Goal: Task Accomplishment & Management: Manage account settings

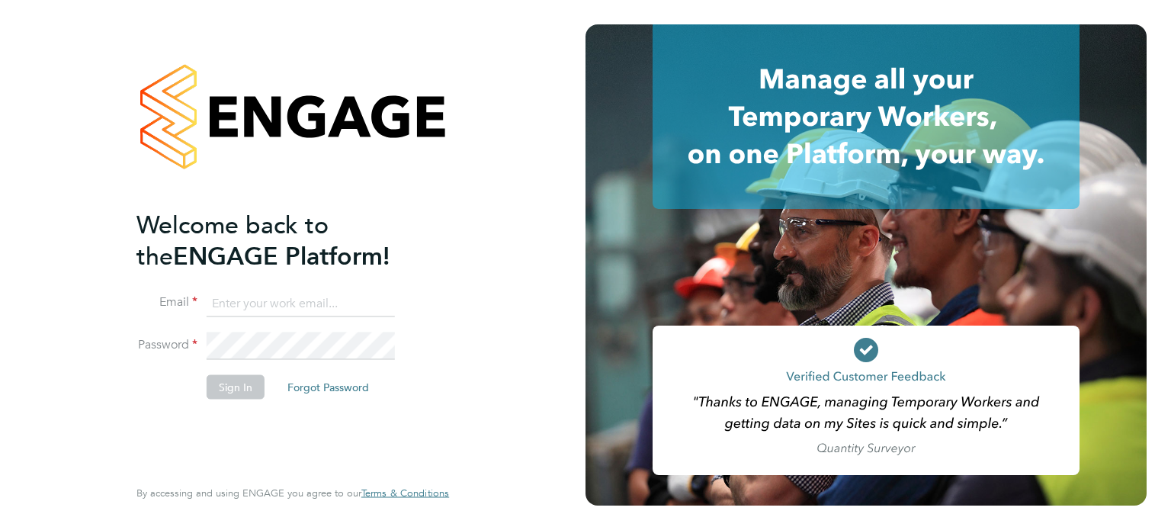
type input "[EMAIL_ADDRESS][DOMAIN_NAME]"
click at [238, 380] on button "Sign In" at bounding box center [236, 386] width 58 height 24
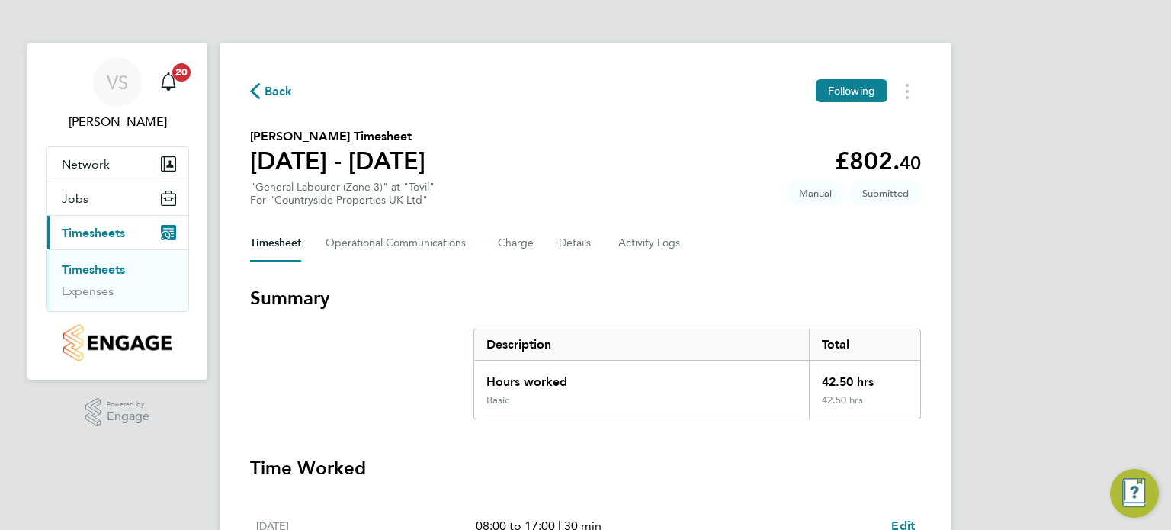
drag, startPoint x: 1169, startPoint y: 98, endPoint x: 1170, endPoint y: 208, distance: 110.5
click at [837, 470] on h3 "Time Worked" at bounding box center [585, 468] width 671 height 24
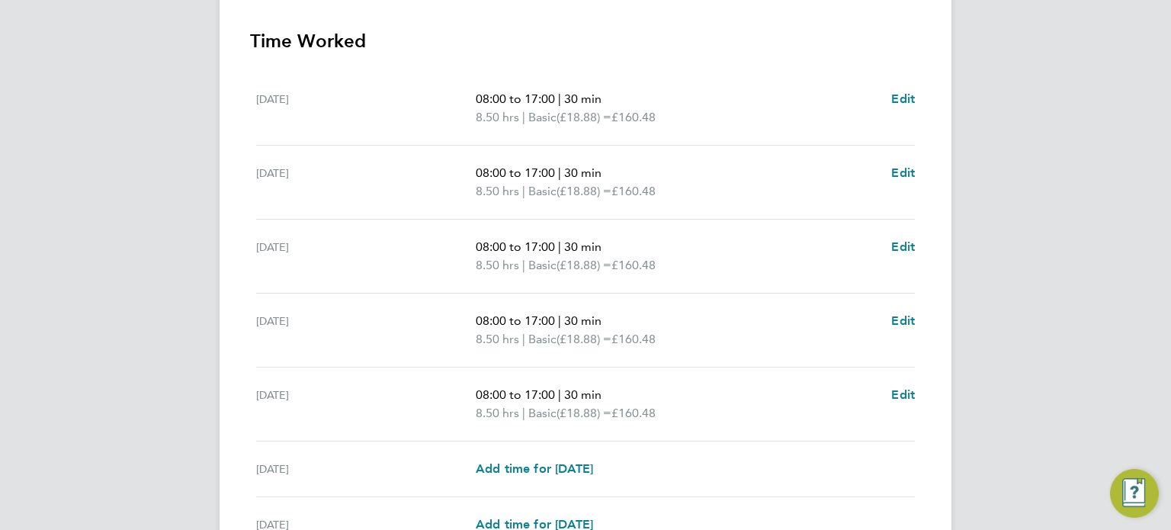
scroll to position [510, 0]
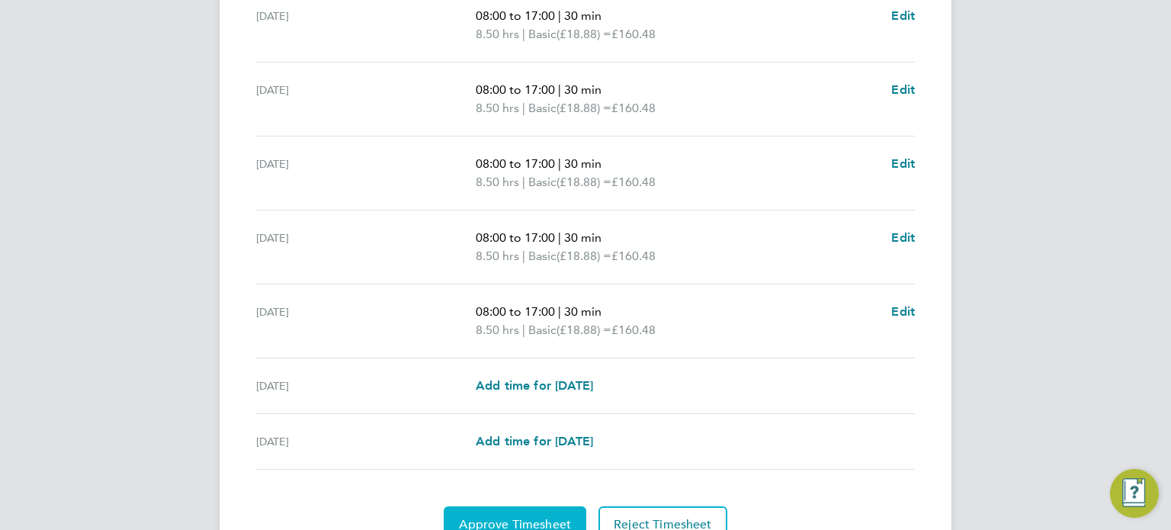
click at [518, 512] on button "Approve Timesheet" at bounding box center [515, 524] width 143 height 37
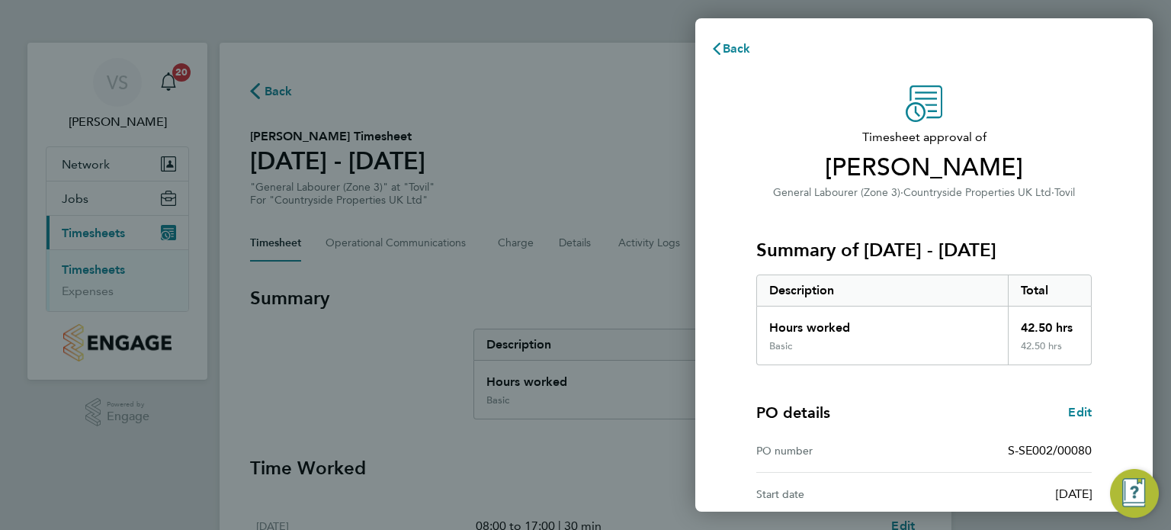
scroll to position [14, 0]
click at [583, 277] on div "Back Timesheet approval of [PERSON_NAME] General Labourer (Zone 3) · Countrysid…" at bounding box center [585, 265] width 1171 height 530
click at [737, 51] on span "Back" at bounding box center [737, 48] width 28 height 14
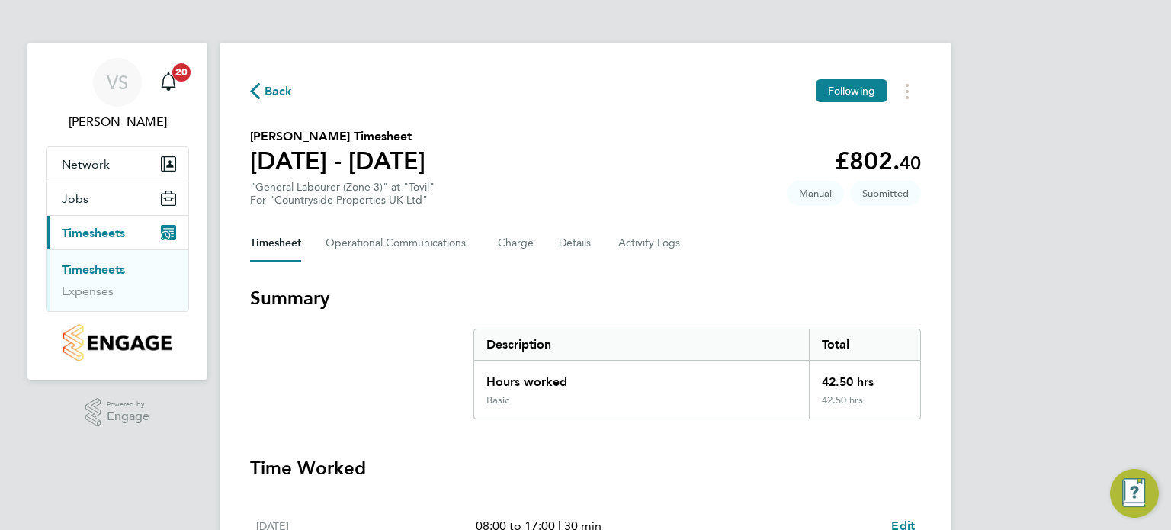
click at [94, 266] on link "Timesheets" at bounding box center [93, 269] width 63 height 14
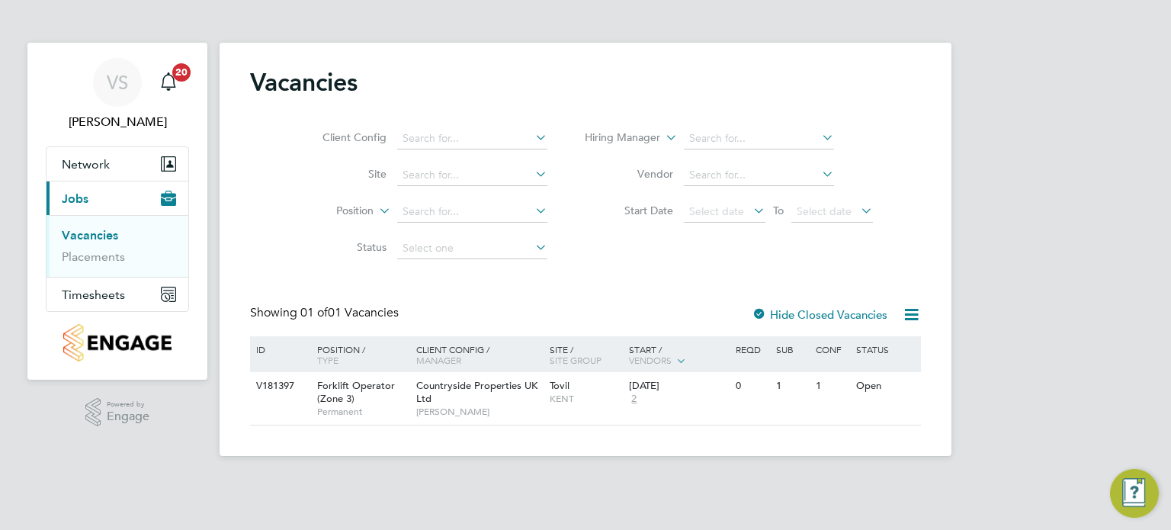
click at [82, 233] on link "Vacancies" at bounding box center [90, 235] width 56 height 14
click at [91, 297] on span "Timesheets" at bounding box center [93, 294] width 63 height 14
click at [91, 297] on link "Expenses" at bounding box center [88, 291] width 52 height 14
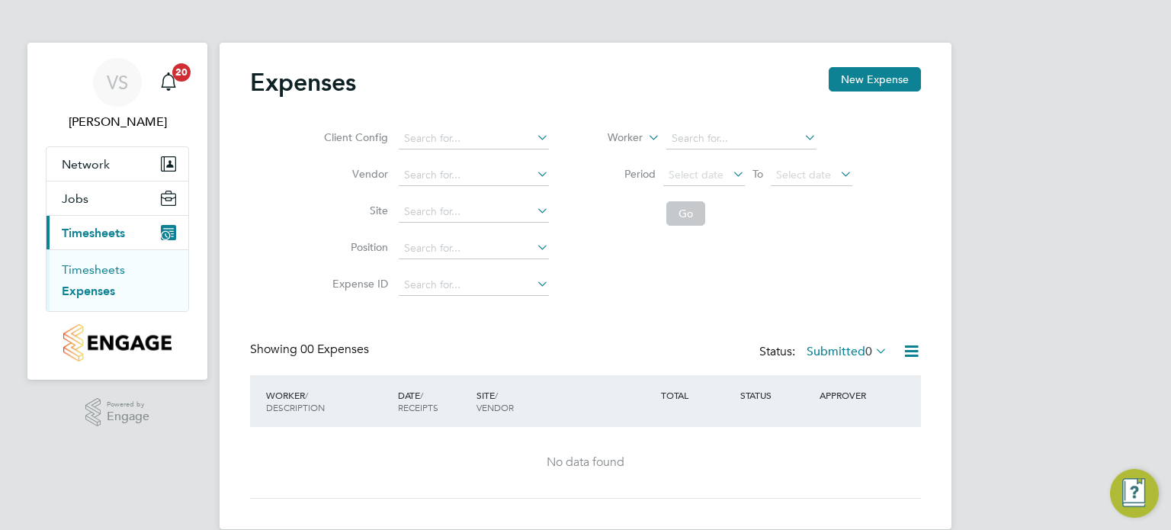
click at [88, 271] on link "Timesheets" at bounding box center [93, 269] width 63 height 14
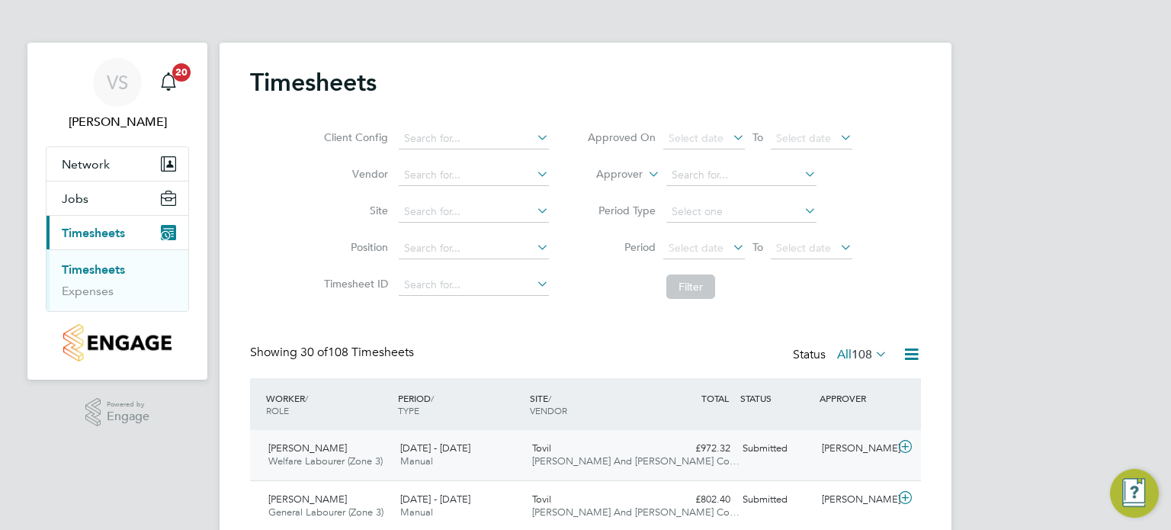
click at [909, 450] on icon at bounding box center [905, 447] width 19 height 12
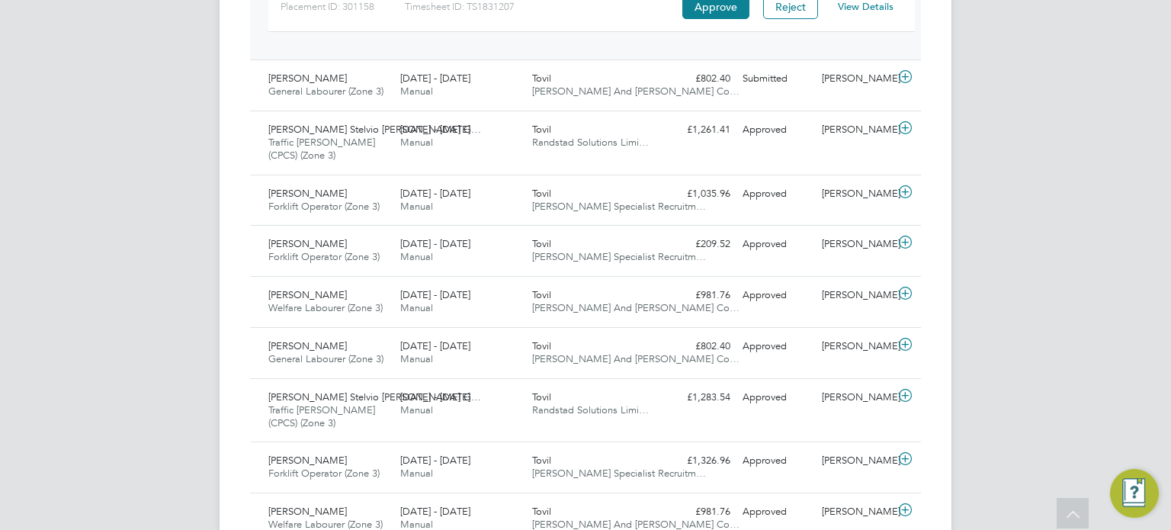
click at [867, 5] on link "View Details" at bounding box center [866, 6] width 56 height 13
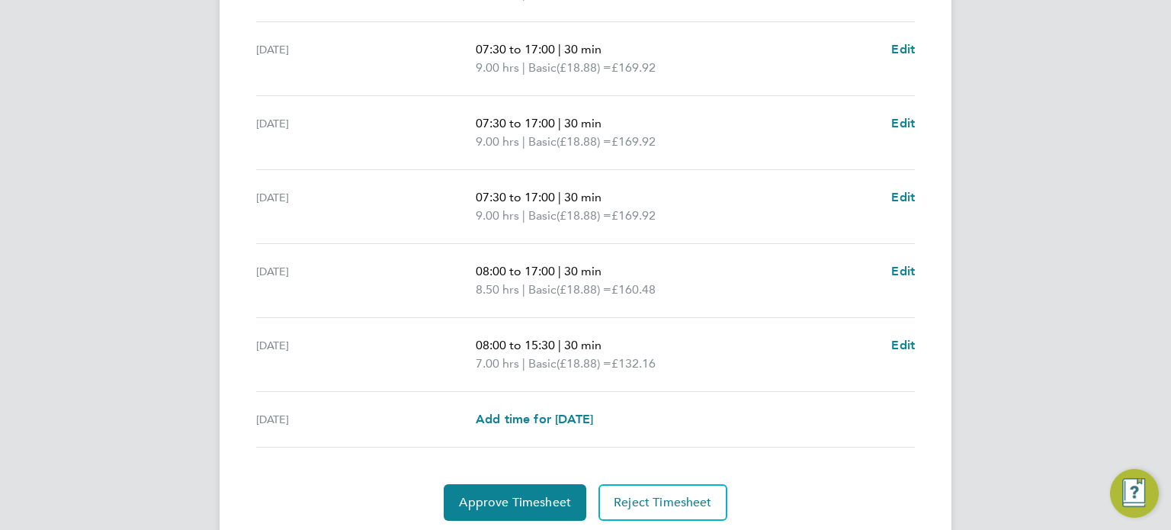
scroll to position [600, 0]
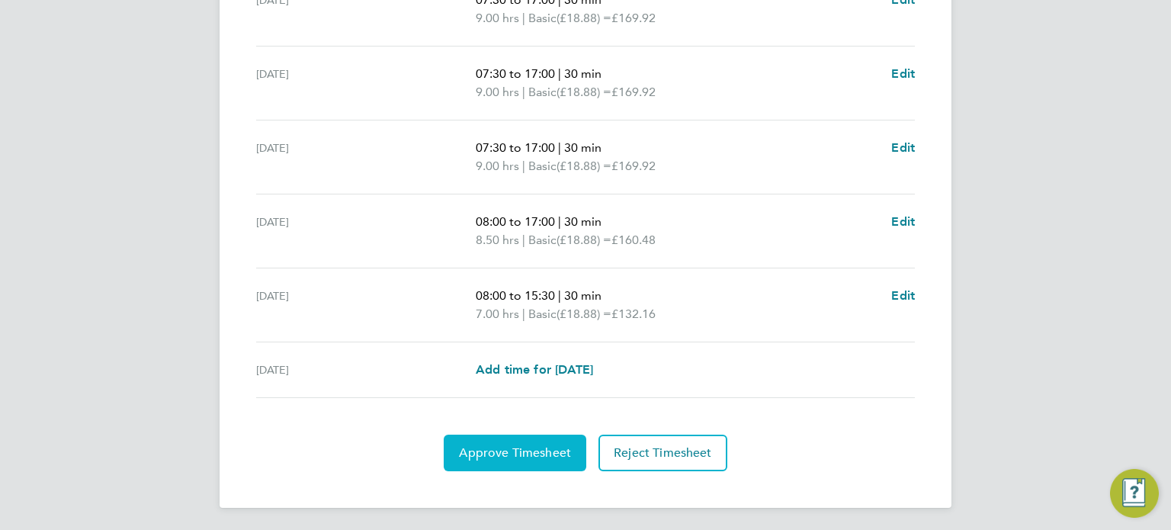
click at [528, 448] on span "Approve Timesheet" at bounding box center [515, 452] width 112 height 15
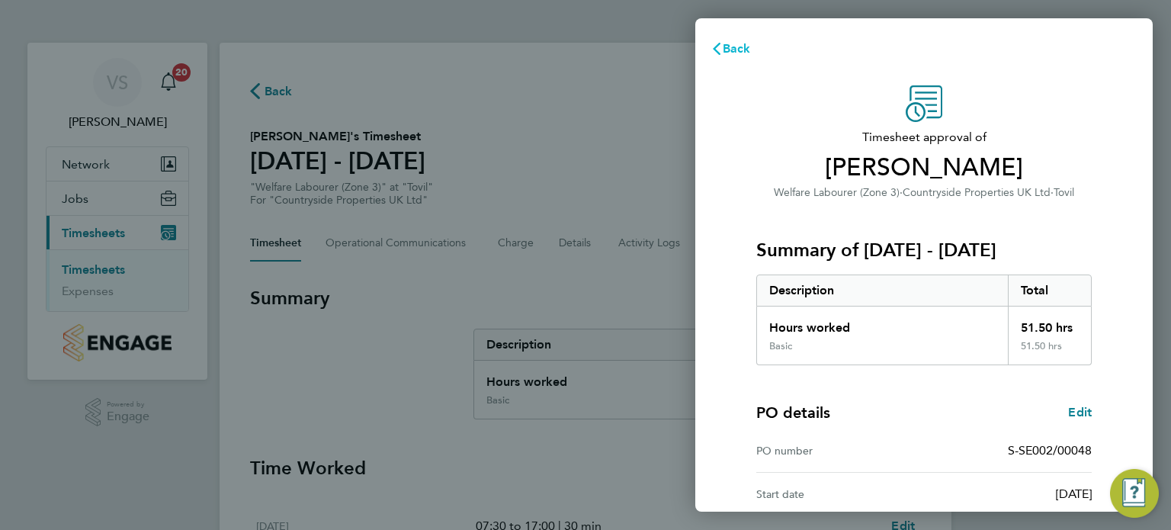
click at [736, 47] on span "Back" at bounding box center [737, 48] width 28 height 14
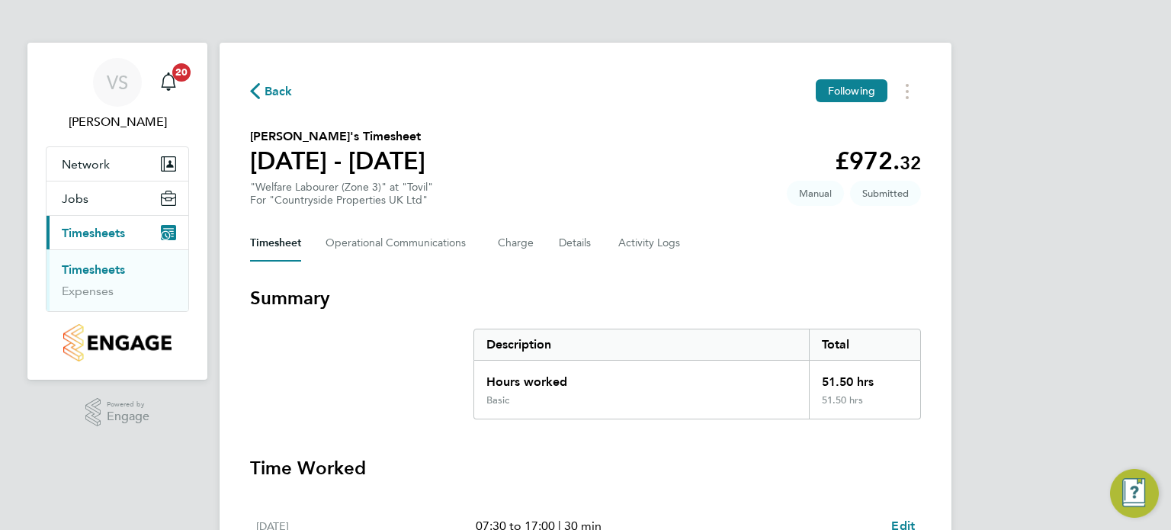
click at [272, 82] on button "Back" at bounding box center [271, 91] width 43 height 19
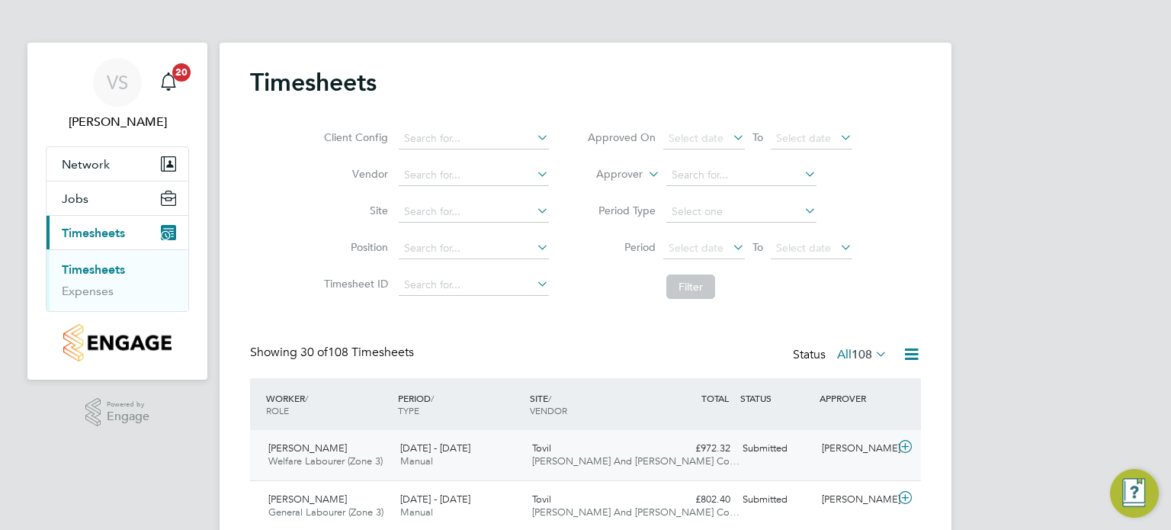
click at [909, 446] on icon at bounding box center [905, 447] width 19 height 12
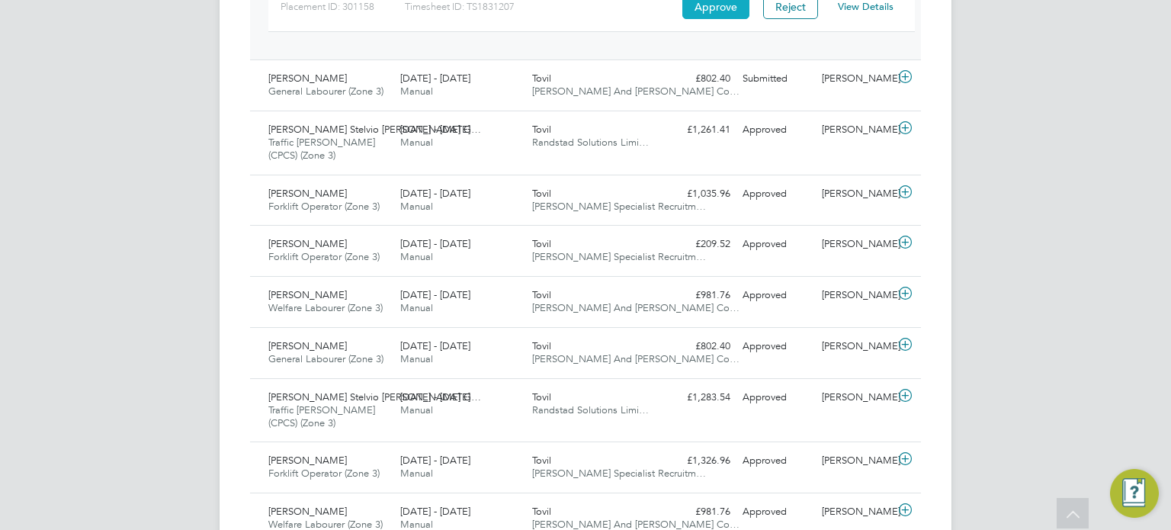
click at [721, 14] on button "Approve" at bounding box center [715, 7] width 67 height 24
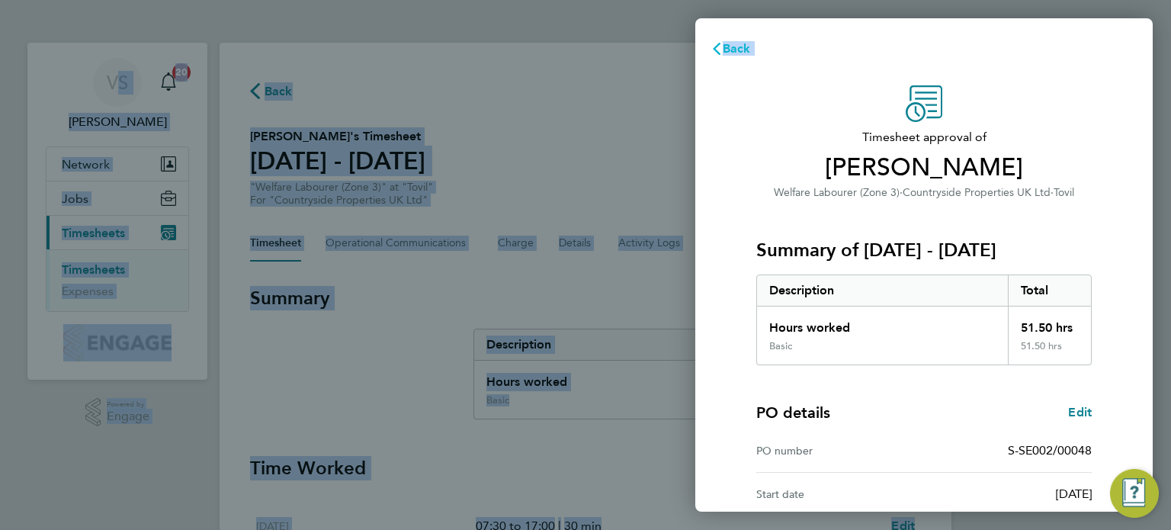
drag, startPoint x: 889, startPoint y: 92, endPoint x: 732, endPoint y: 63, distance: 159.8
click at [601, 4] on div "Back Timesheet approval of [PERSON_NAME] Welfare Labourer (Zone 3) · Countrysid…" at bounding box center [585, 265] width 1171 height 530
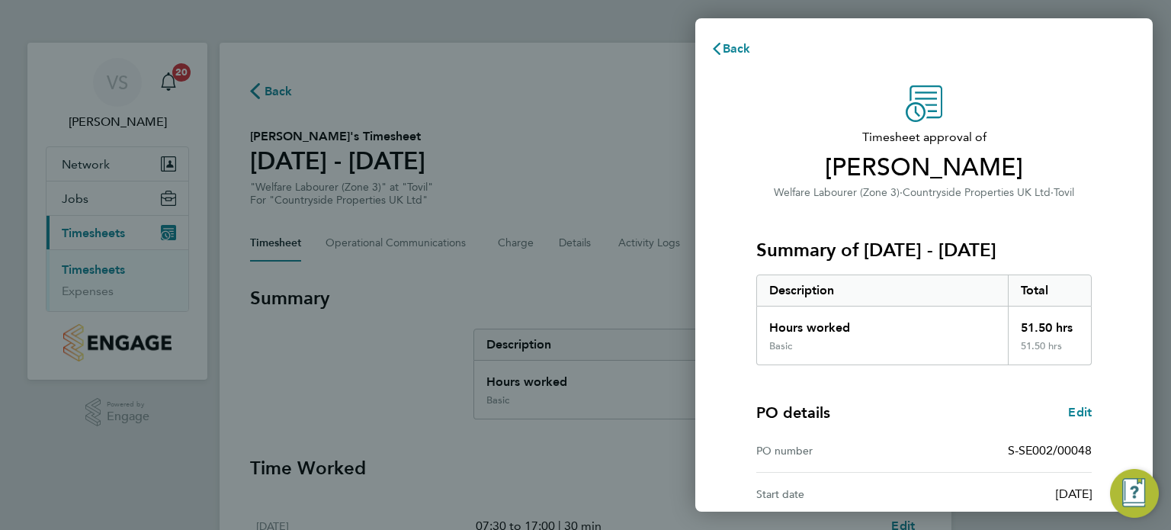
click at [900, 382] on div "PO details Edit PO number S-SE002/00048 Start date [DATE] Finish date [DATE]" at bounding box center [923, 462] width 335 height 194
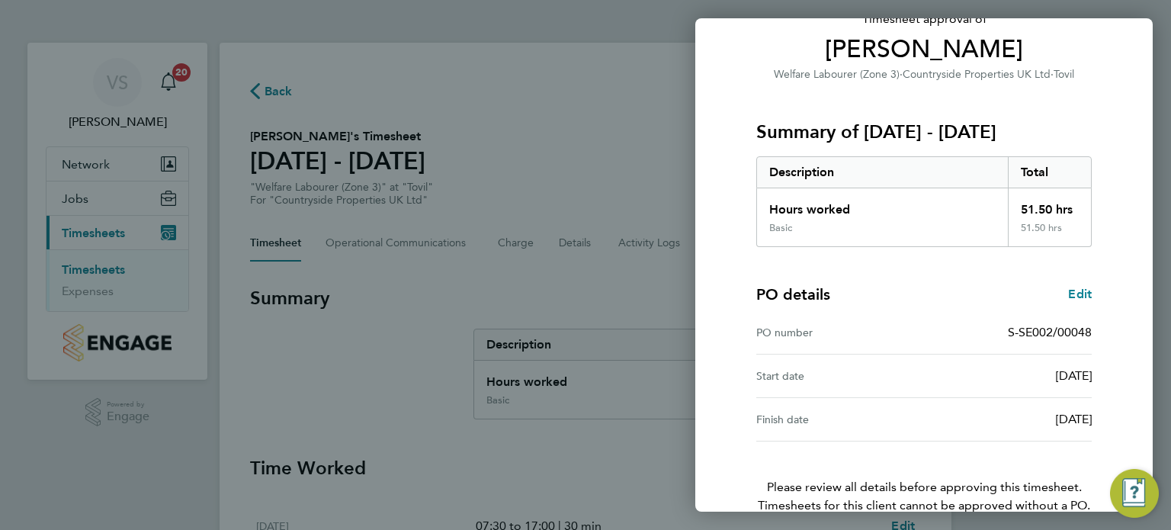
scroll to position [170, 0]
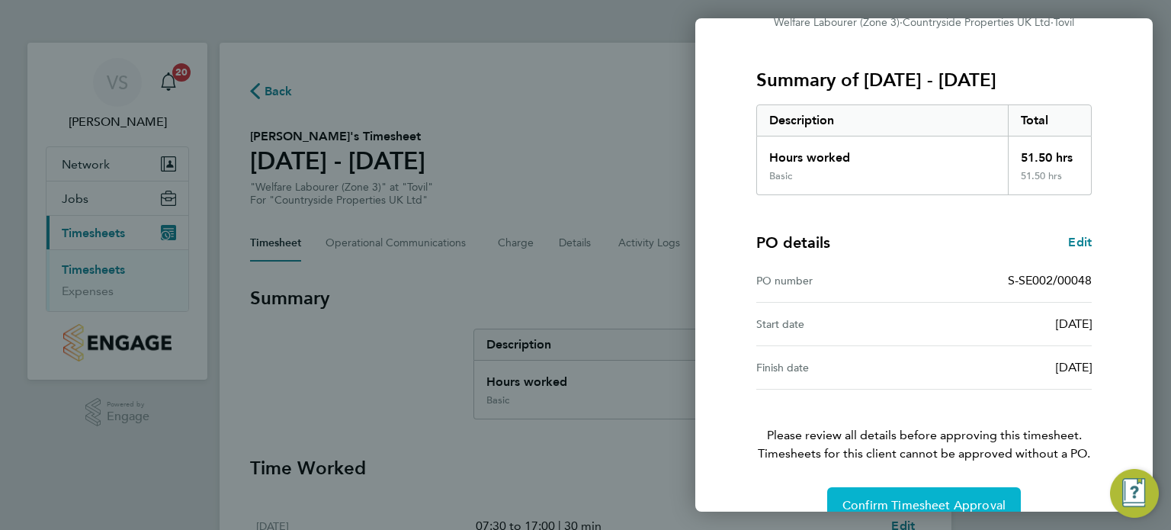
click at [872, 495] on button "Confirm Timesheet Approval" at bounding box center [924, 505] width 194 height 37
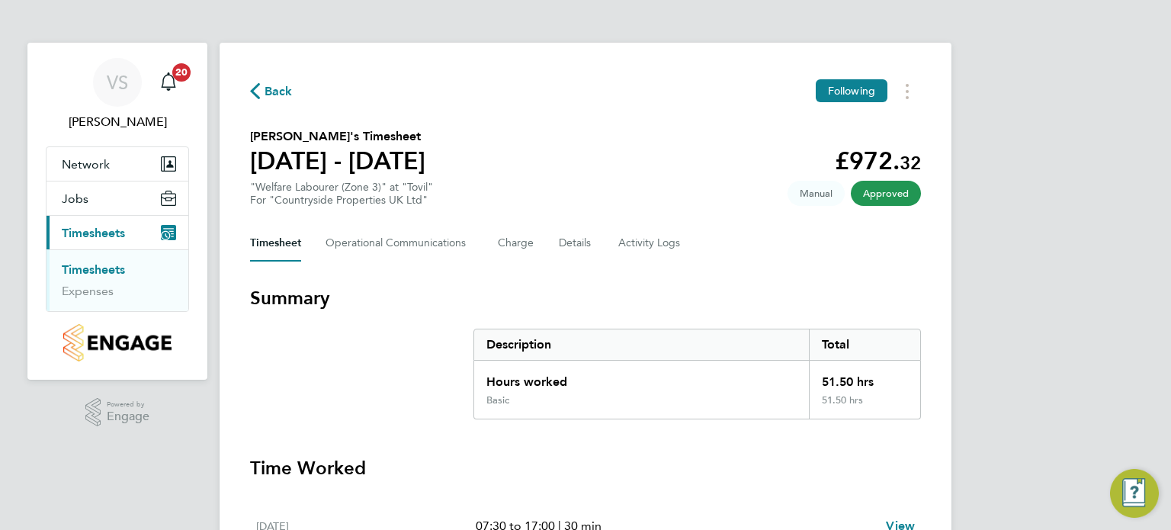
click at [95, 271] on link "Timesheets" at bounding box center [93, 269] width 63 height 14
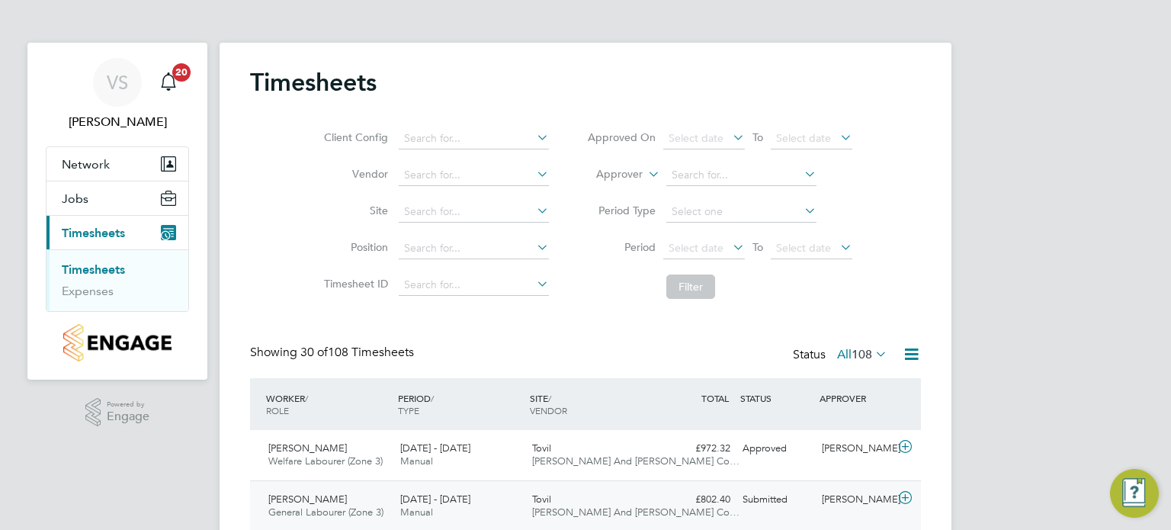
click at [903, 495] on icon at bounding box center [905, 498] width 19 height 12
click at [821, 489] on div "[PERSON_NAME]" at bounding box center [855, 499] width 79 height 25
drag, startPoint x: 1058, startPoint y: 261, endPoint x: 634, endPoint y: 370, distance: 437.8
click at [634, 370] on div "Showing 30 of 108 Timesheets Status All 108" at bounding box center [585, 362] width 671 height 34
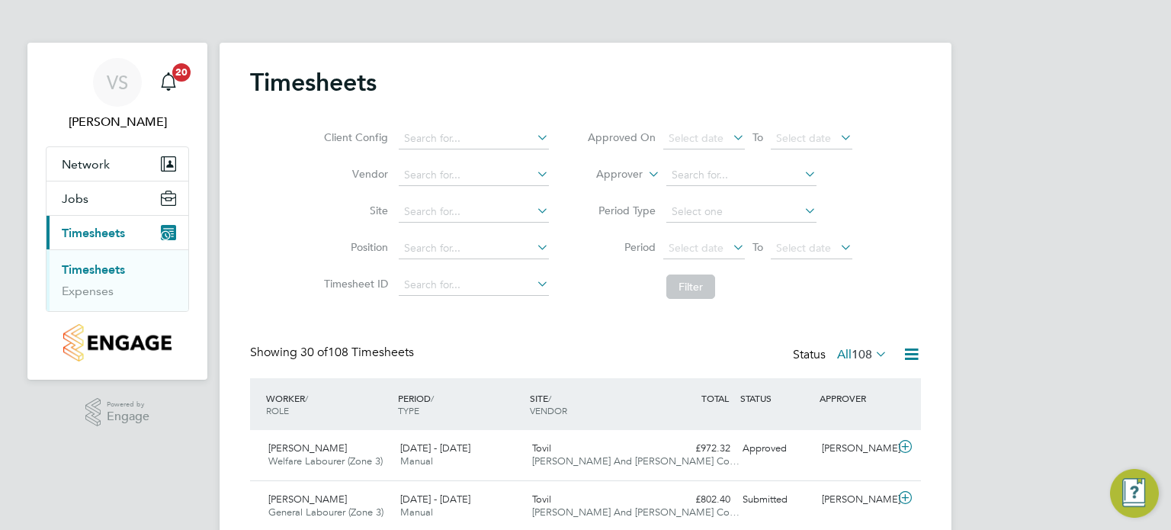
click at [95, 265] on link "Timesheets" at bounding box center [93, 269] width 63 height 14
click at [901, 499] on icon at bounding box center [905, 498] width 19 height 12
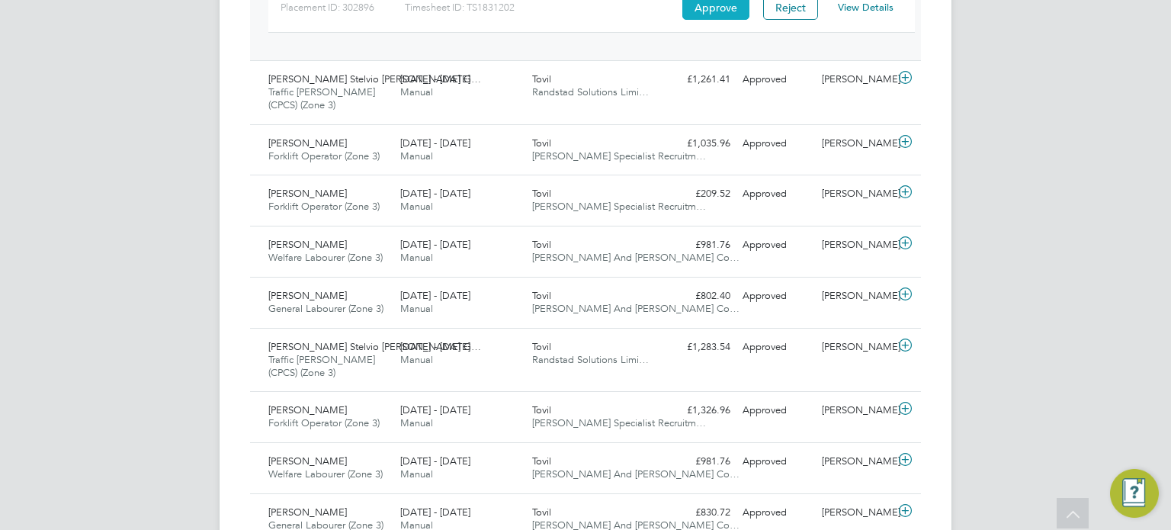
click at [712, 5] on button "Approve" at bounding box center [715, 7] width 67 height 24
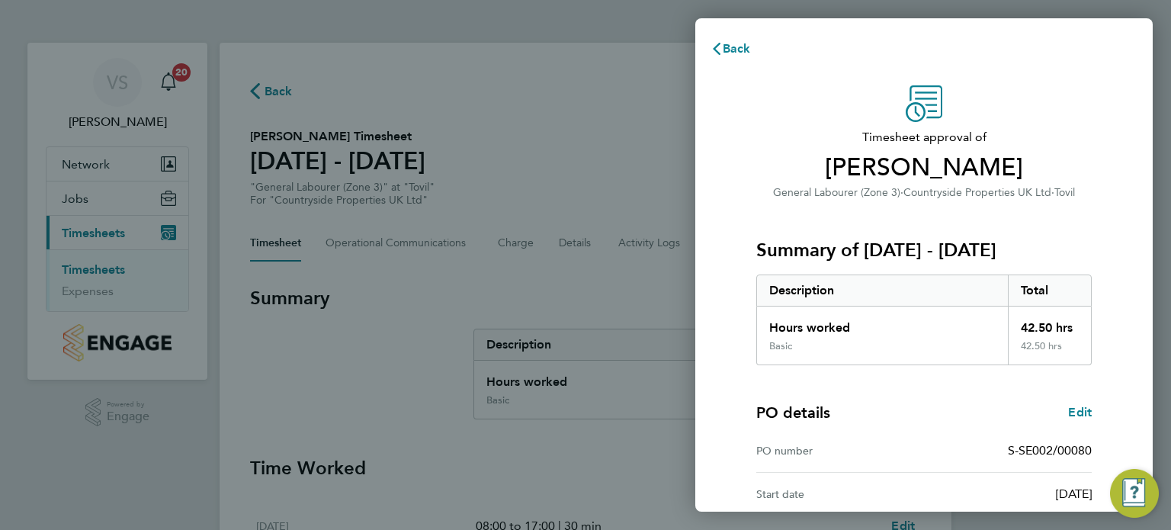
click at [925, 218] on div "Summary of 22 - 28 Sep 2025 Description Total Hours worked 42.50 hrs Basic 42.5…" at bounding box center [923, 283] width 335 height 164
click at [1037, 492] on div "[DATE]" at bounding box center [1008, 494] width 168 height 18
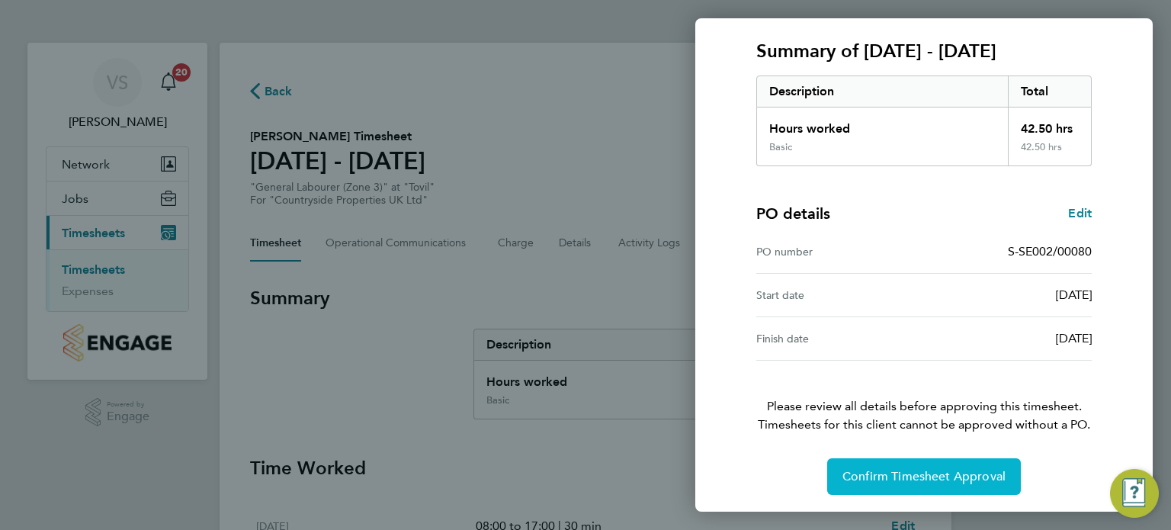
click at [921, 463] on button "Confirm Timesheet Approval" at bounding box center [924, 476] width 194 height 37
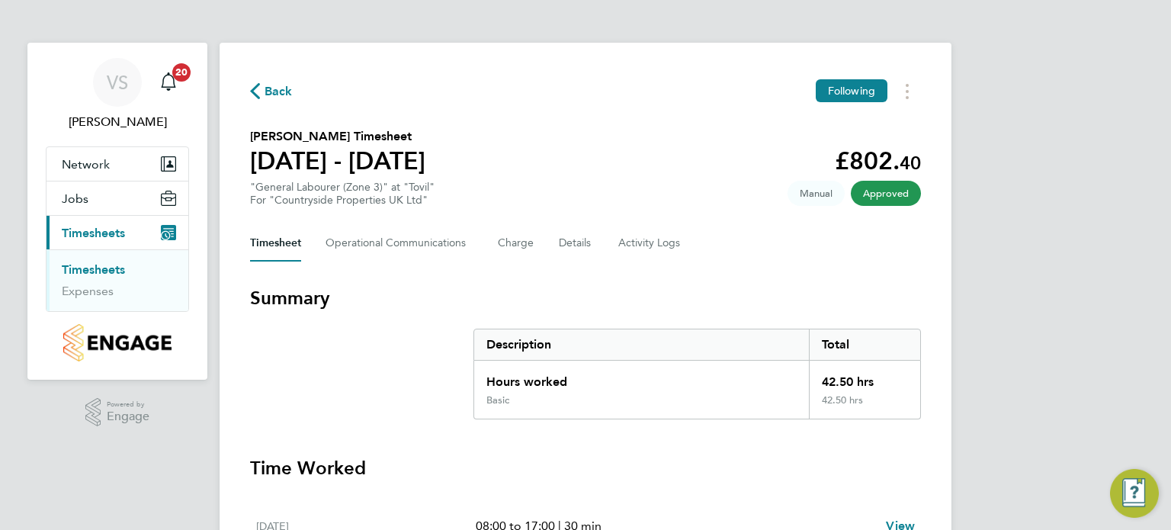
click at [90, 272] on link "Timesheets" at bounding box center [93, 269] width 63 height 14
